Goal: Navigation & Orientation: Understand site structure

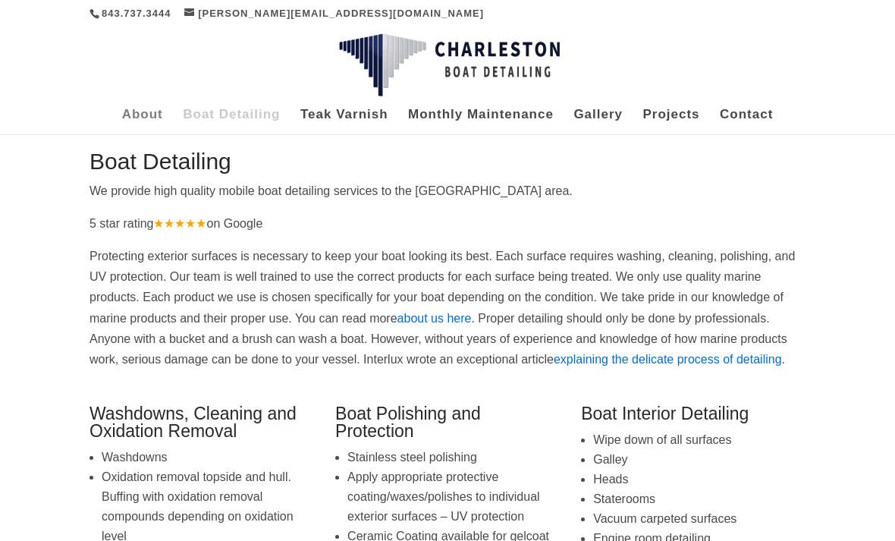
click at [132, 115] on link "About" at bounding box center [142, 121] width 41 height 25
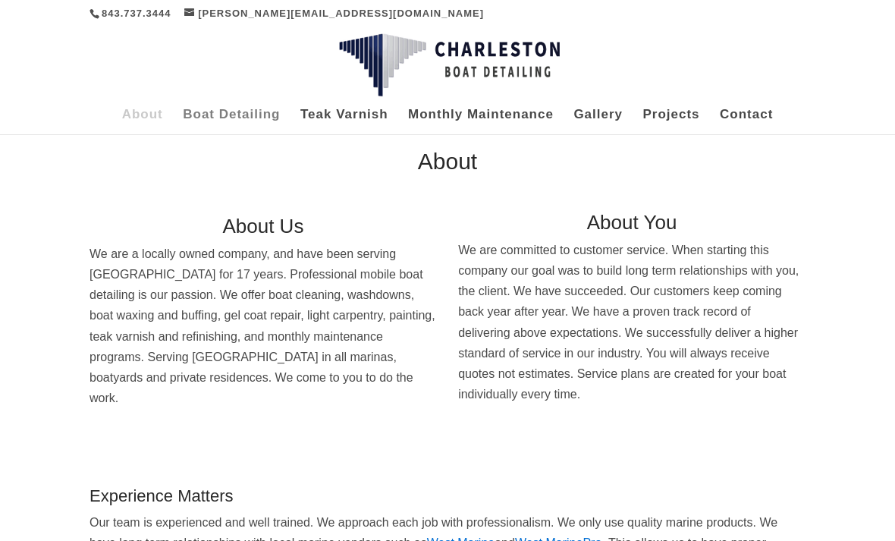
click at [230, 118] on link "Boat Detailing" at bounding box center [231, 121] width 97 height 25
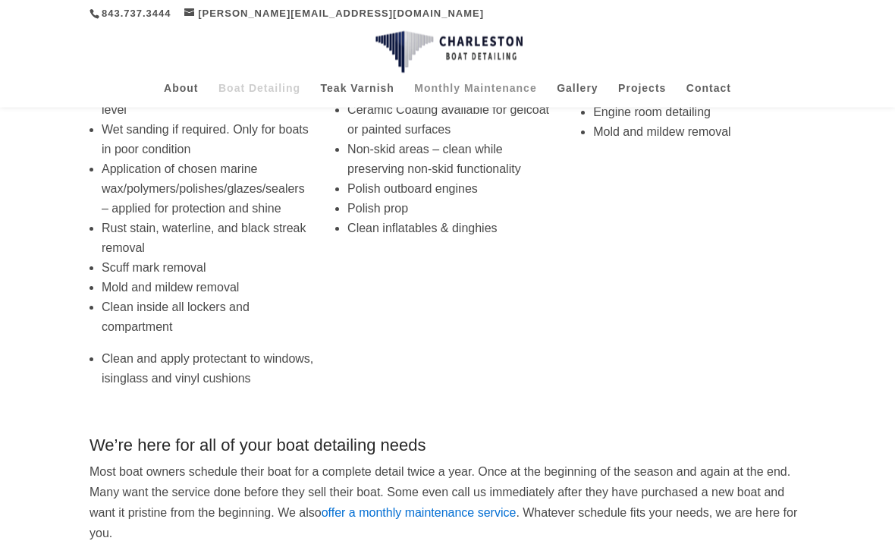
scroll to position [400, 0]
click at [519, 83] on link "Monthly Maintenance" at bounding box center [475, 95] width 122 height 25
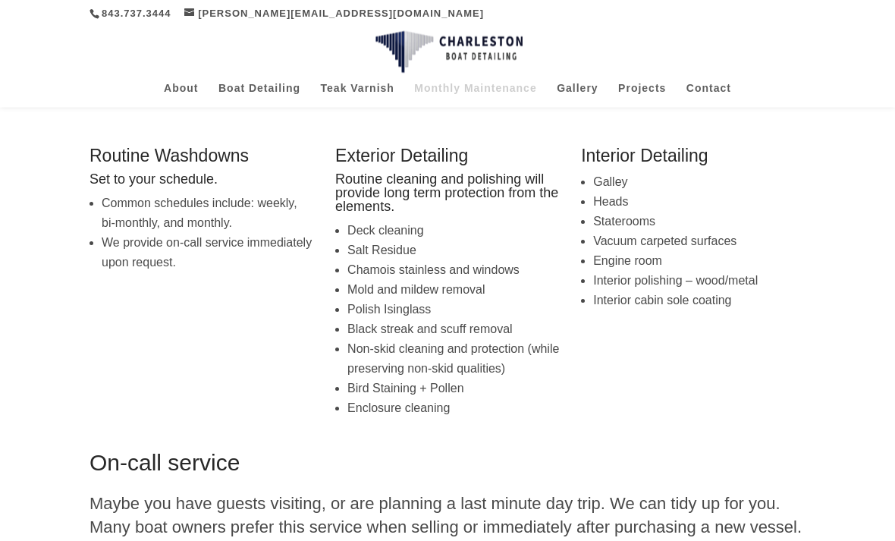
scroll to position [242, 0]
click at [574, 84] on link "Gallery" at bounding box center [577, 95] width 41 height 25
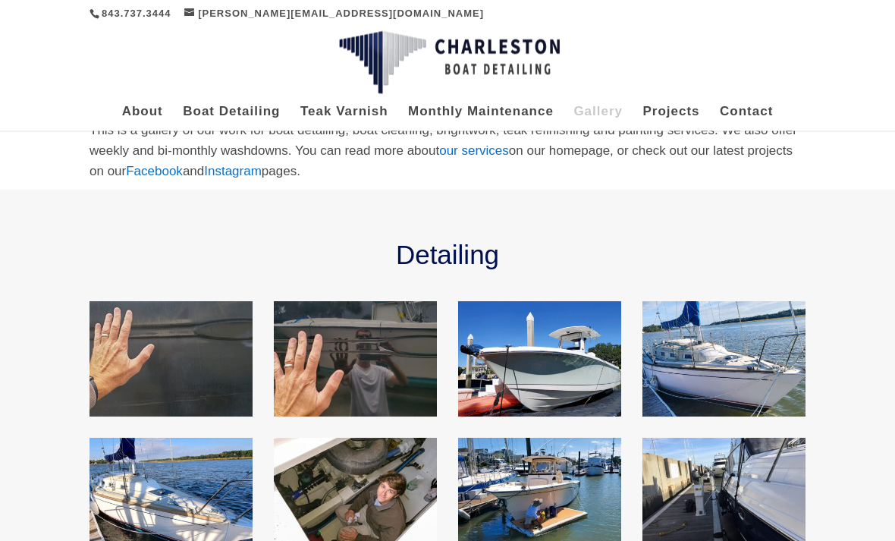
scroll to position [85, 0]
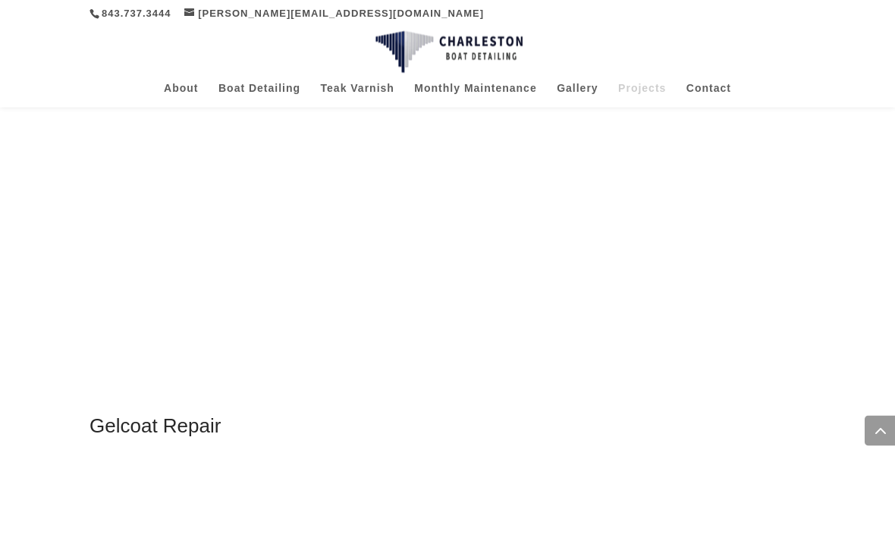
scroll to position [1546, 0]
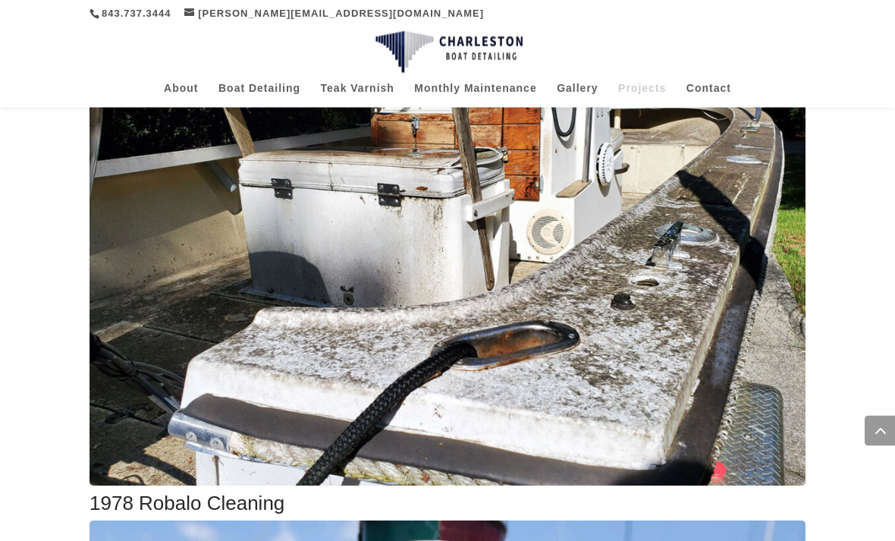
click at [738, 331] on img at bounding box center [447, 294] width 716 height 381
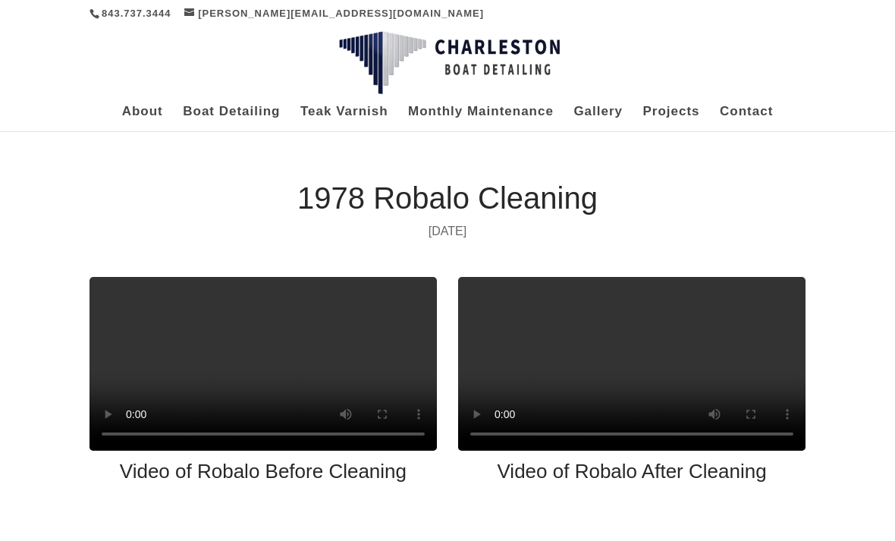
click at [730, 326] on video at bounding box center [631, 364] width 347 height 174
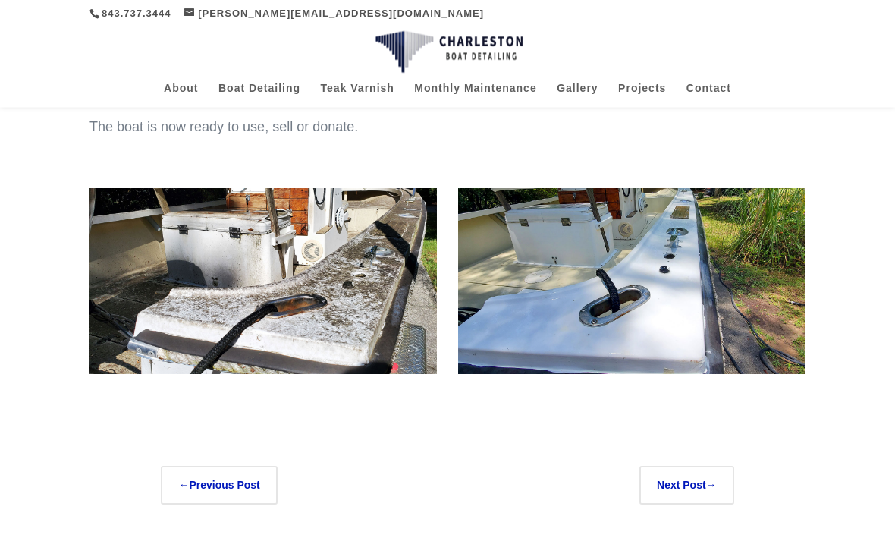
scroll to position [494, 0]
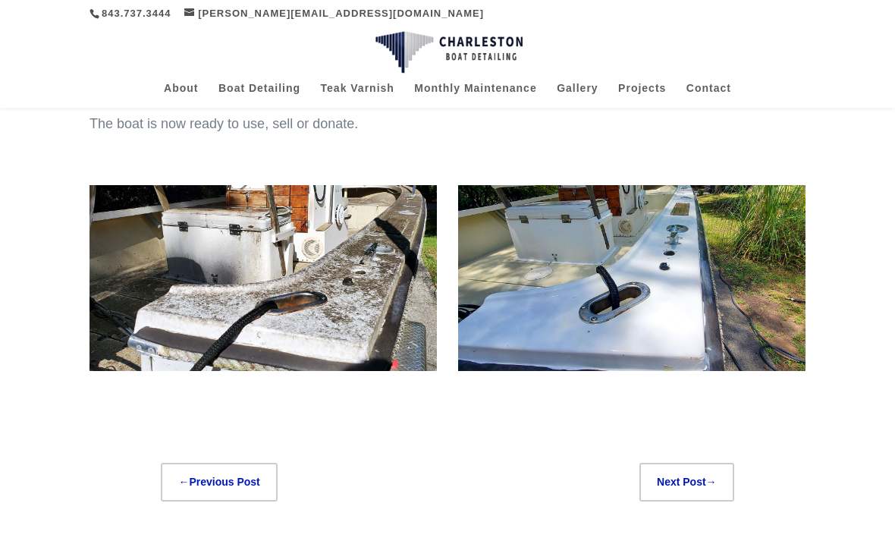
click at [719, 501] on link "Next Post →" at bounding box center [686, 482] width 95 height 39
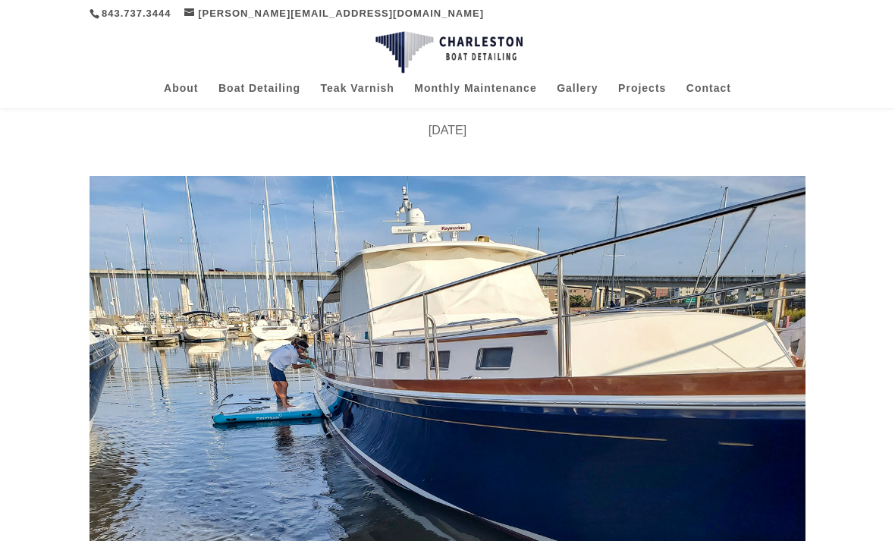
scroll to position [69, 0]
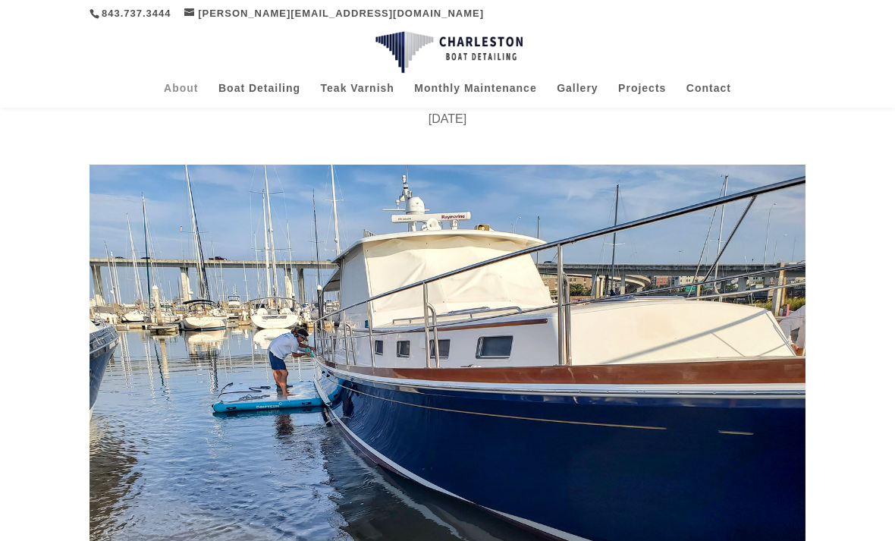
click at [180, 98] on link "About" at bounding box center [181, 95] width 34 height 25
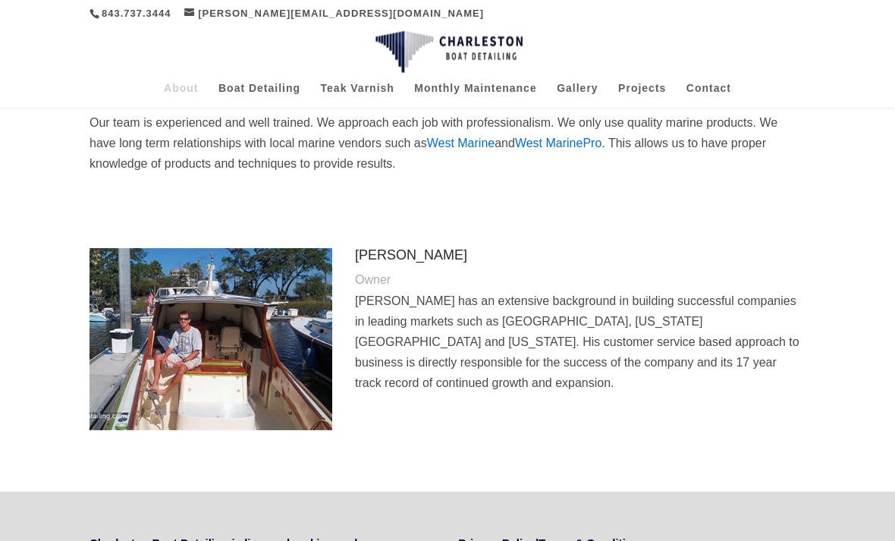
scroll to position [443, 0]
